Goal: Transaction & Acquisition: Register for event/course

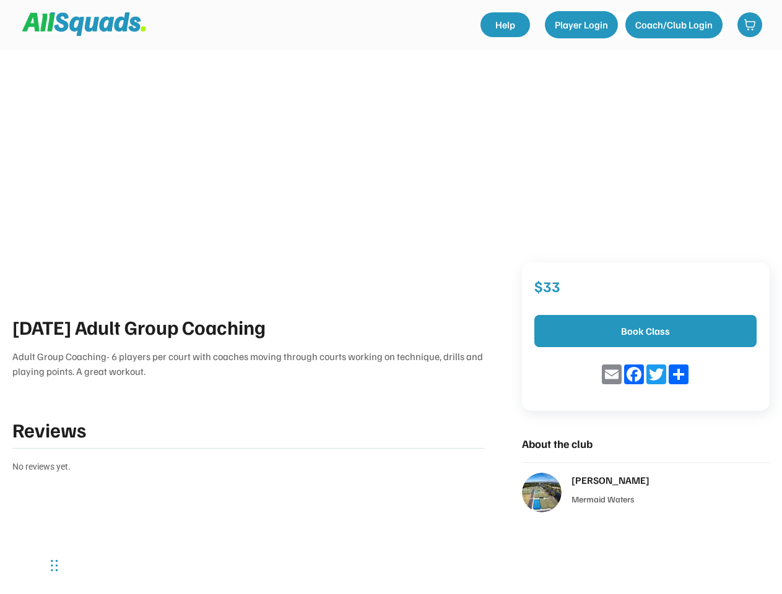
click at [390, 297] on div "[DATE] Adult Group Coaching Adult Group Coaching- 6 players per court with coac…" at bounding box center [391, 256] width 782 height 512
click at [390, 256] on div "[DATE] Adult Group Coaching Adult Group Coaching- 6 players per court with coac…" at bounding box center [391, 256] width 782 height 512
click at [390, 176] on div "[DATE] Adult Group Coaching Adult Group Coaching- 6 players per court with coac…" at bounding box center [391, 256] width 782 height 512
click at [390, 412] on div "[DATE] Adult Group Coaching Adult Group Coaching- 6 players per court with coac…" at bounding box center [248, 393] width 472 height 162
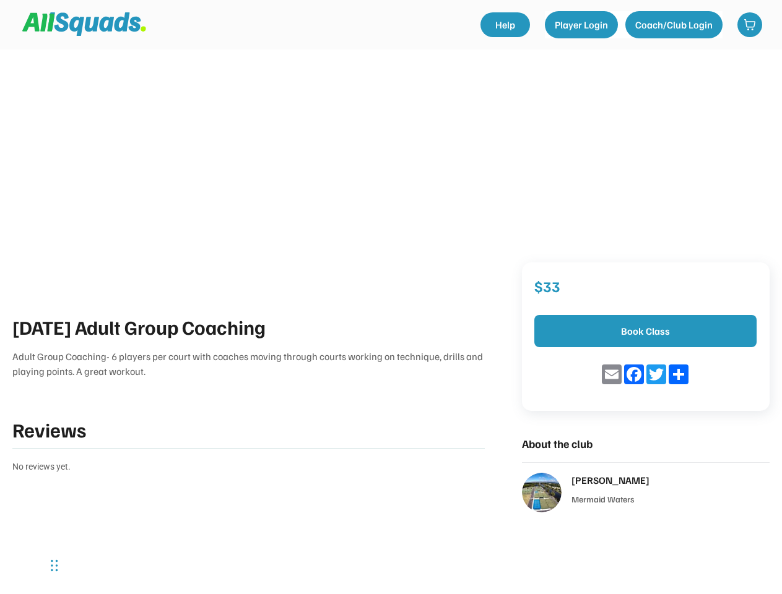
click at [248, 392] on div "[DATE] Adult Group Coaching Adult Group Coaching- 6 players per court with coac…" at bounding box center [248, 393] width 472 height 162
click at [248, 345] on div "[DATE] Adult Group Coaching Adult Group Coaching- 6 players per court with coac…" at bounding box center [248, 345] width 472 height 67
click at [248, 327] on div "[DATE] Adult Group Coaching" at bounding box center [248, 327] width 472 height 30
